Goal: Task Accomplishment & Management: Complete application form

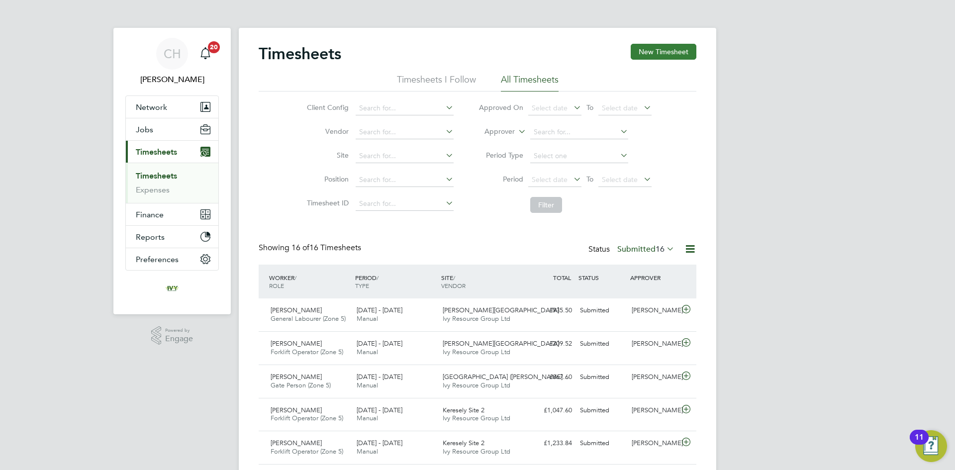
click at [677, 50] on button "New Timesheet" at bounding box center [664, 52] width 66 height 16
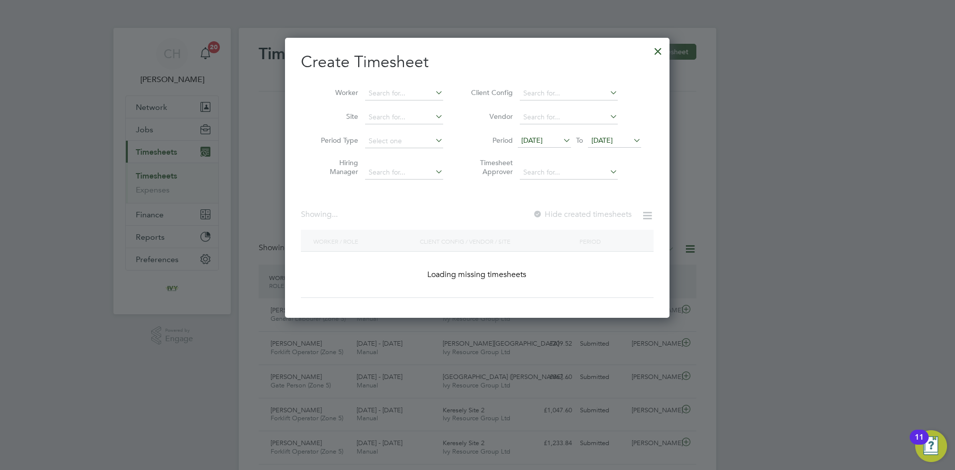
click at [530, 140] on span "[DATE]" at bounding box center [531, 140] width 21 height 9
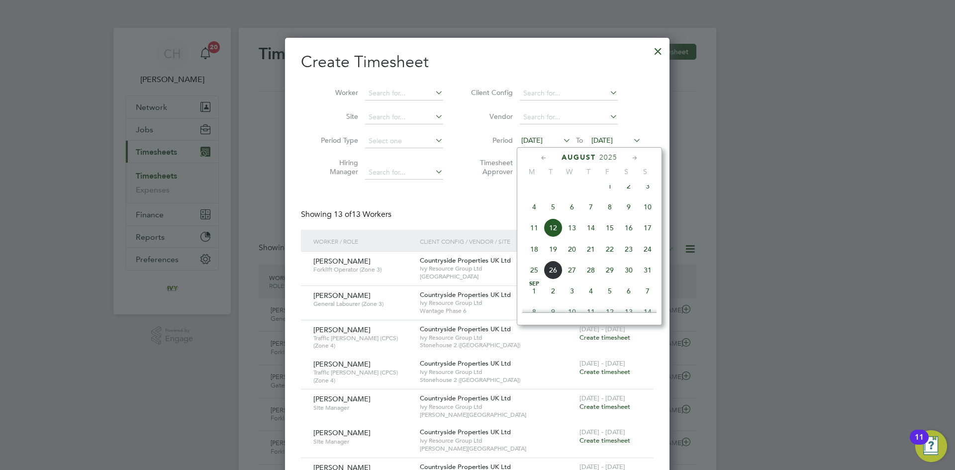
click at [533, 259] on span "18" at bounding box center [534, 249] width 19 height 19
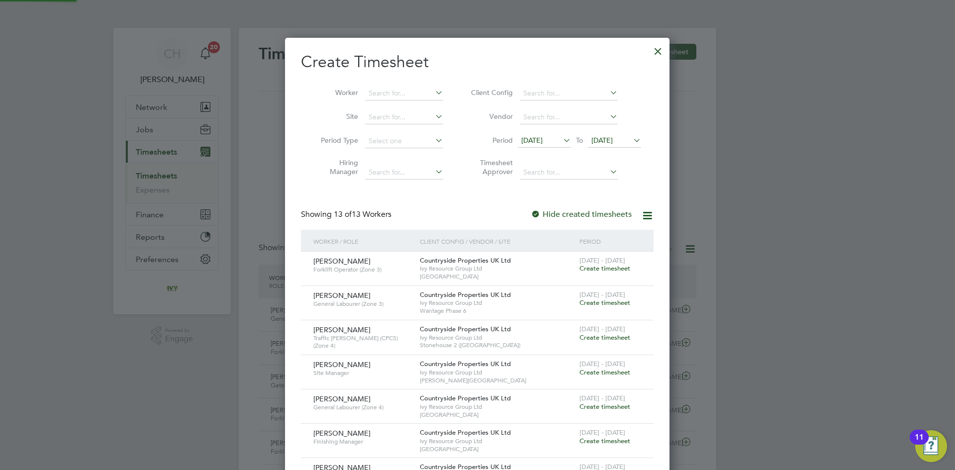
click at [613, 141] on span "[DATE]" at bounding box center [601, 140] width 21 height 9
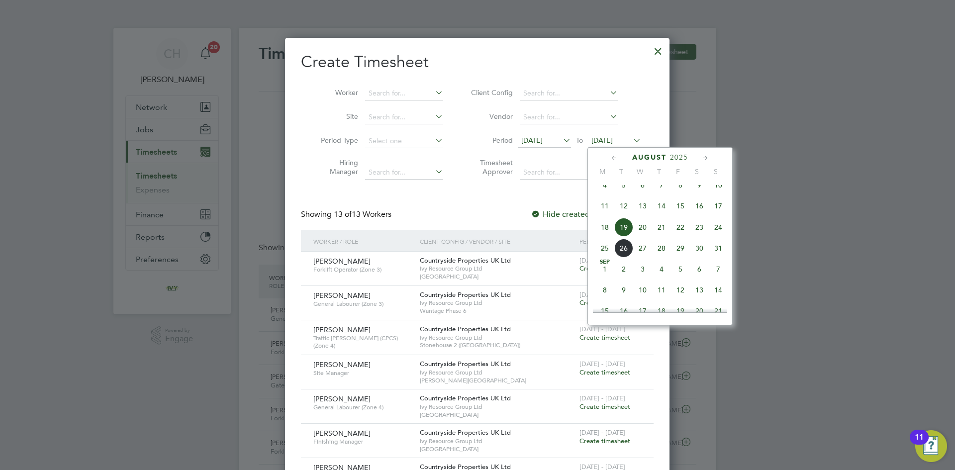
click at [721, 236] on span "24" at bounding box center [718, 227] width 19 height 19
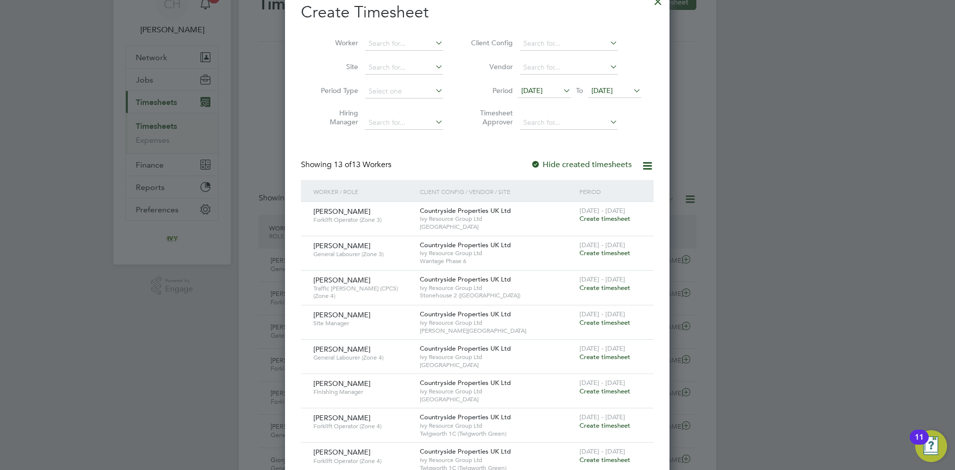
click at [601, 249] on span "Create timesheet" at bounding box center [604, 253] width 51 height 8
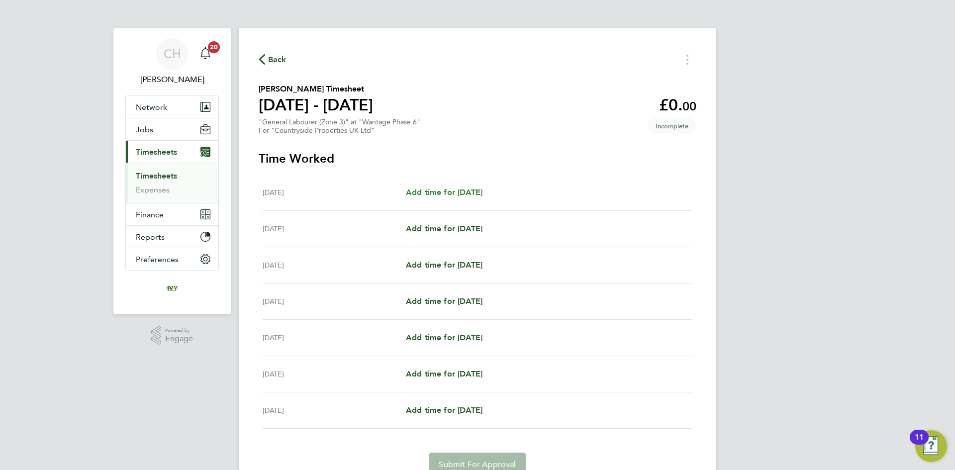
click at [453, 194] on span "Add time for [DATE]" at bounding box center [444, 192] width 77 height 9
select select "30"
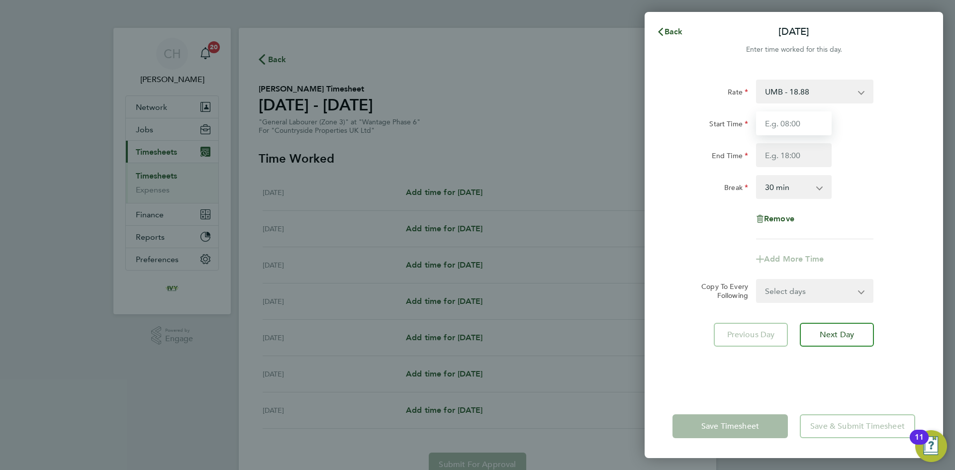
click at [786, 127] on input "Start Time" at bounding box center [794, 123] width 76 height 24
type input "07:00"
click at [778, 158] on input "End Time" at bounding box center [794, 155] width 76 height 24
type input "17:30"
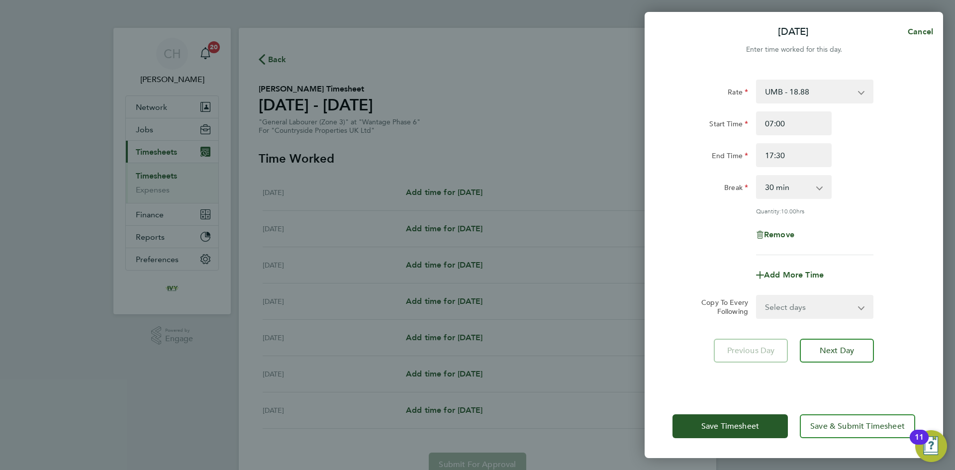
click at [889, 235] on div "Rate UMB - 18.88 Start Time 07:00 End Time 17:30 Break 0 min 15 min 30 min 45 m…" at bounding box center [793, 168] width 243 height 176
click at [805, 305] on select "Select days Day Weekday (Mon-Fri) Weekend (Sat-Sun) [DATE] [DATE] [DATE] [DATE]…" at bounding box center [809, 307] width 104 height 22
select select "TUE"
click at [757, 296] on select "Select days Day Weekday (Mon-Fri) Weekend (Sat-Sun) [DATE] [DATE] [DATE] [DATE]…" at bounding box center [809, 307] width 104 height 22
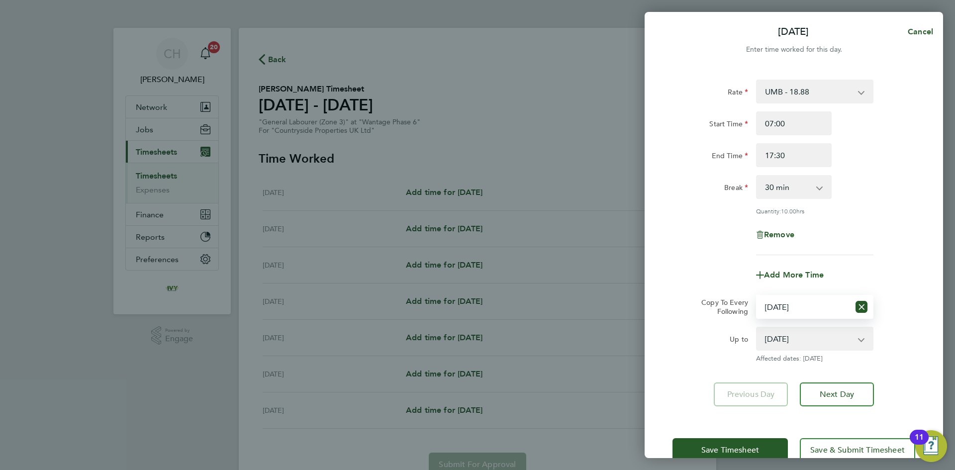
click at [785, 342] on select "[DATE] [DATE] [DATE] [DATE] [DATE] [DATE]" at bounding box center [808, 339] width 103 height 22
click at [782, 335] on select "[DATE] [DATE] [DATE] [DATE] [DATE] [DATE]" at bounding box center [808, 339] width 103 height 22
click at [667, 362] on div "Rate UMB - 18.88 Start Time 07:00 End Time 17:30 Break 0 min 15 min 30 min 45 m…" at bounding box center [794, 243] width 298 height 351
click at [775, 345] on select "[DATE] [DATE] [DATE] [DATE] [DATE] [DATE]" at bounding box center [808, 339] width 103 height 22
click at [785, 340] on select "[DATE] [DATE] [DATE] [DATE] [DATE] [DATE]" at bounding box center [808, 339] width 103 height 22
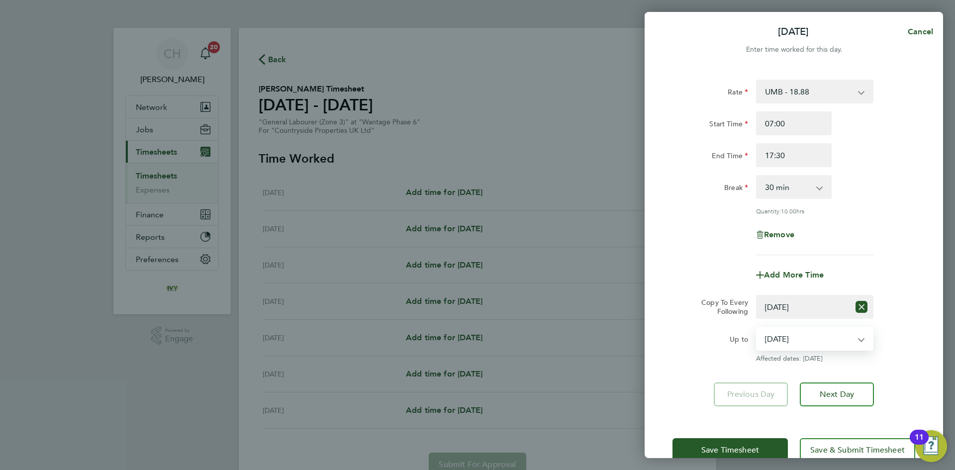
select select "[DATE]"
click at [757, 328] on select "[DATE] [DATE] [DATE] [DATE] [DATE] [DATE]" at bounding box center [808, 339] width 103 height 22
click at [648, 358] on div "Rate UMB - 18.88 Start Time 07:00 End Time 17:30 Break 0 min 15 min 30 min 45 m…" at bounding box center [794, 243] width 298 height 351
click at [761, 448] on button "Save Timesheet" at bounding box center [729, 450] width 115 height 24
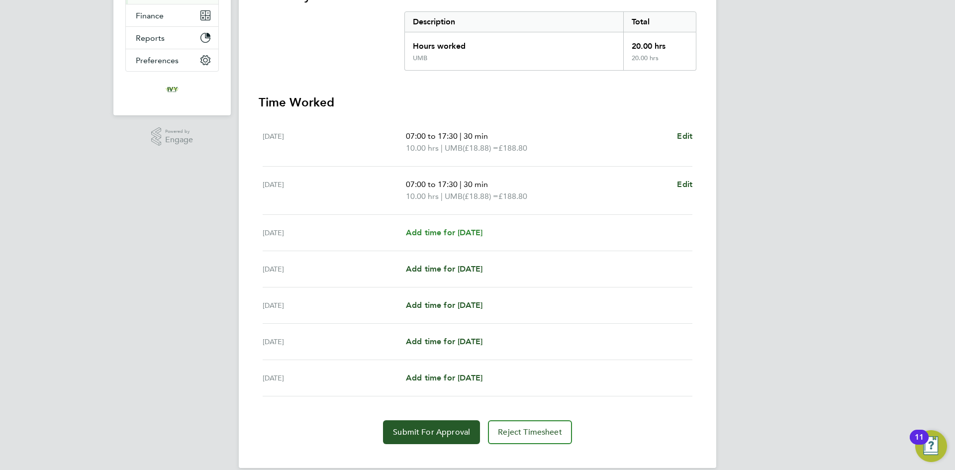
click at [463, 235] on span "Add time for [DATE]" at bounding box center [444, 232] width 77 height 9
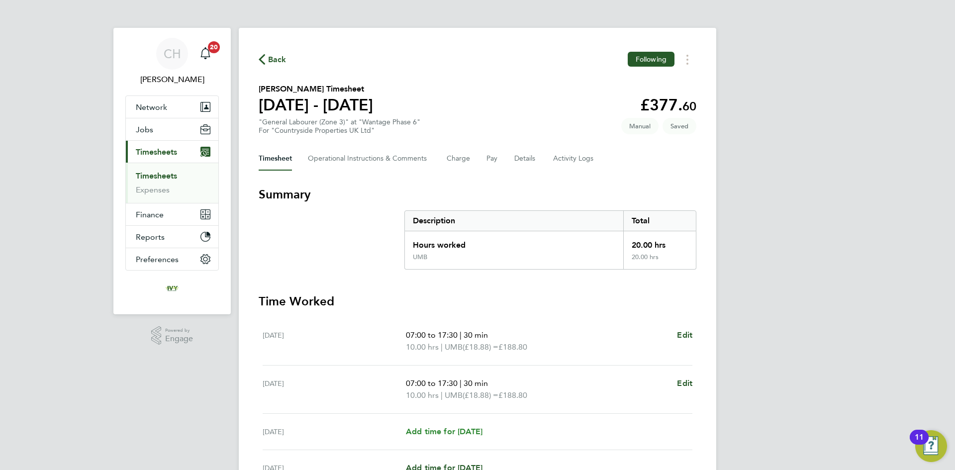
select select "30"
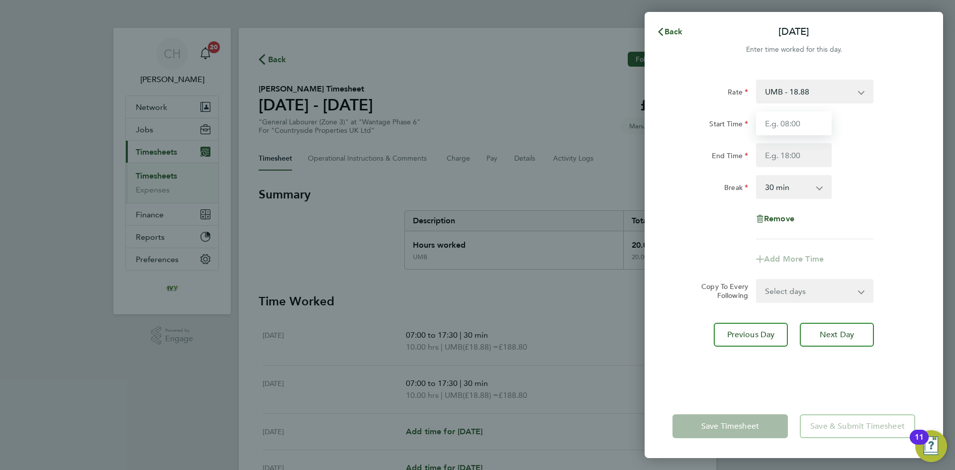
click at [801, 119] on input "Start Time" at bounding box center [794, 123] width 76 height 24
type input "07:00"
click at [783, 149] on input "End Time" at bounding box center [794, 155] width 76 height 24
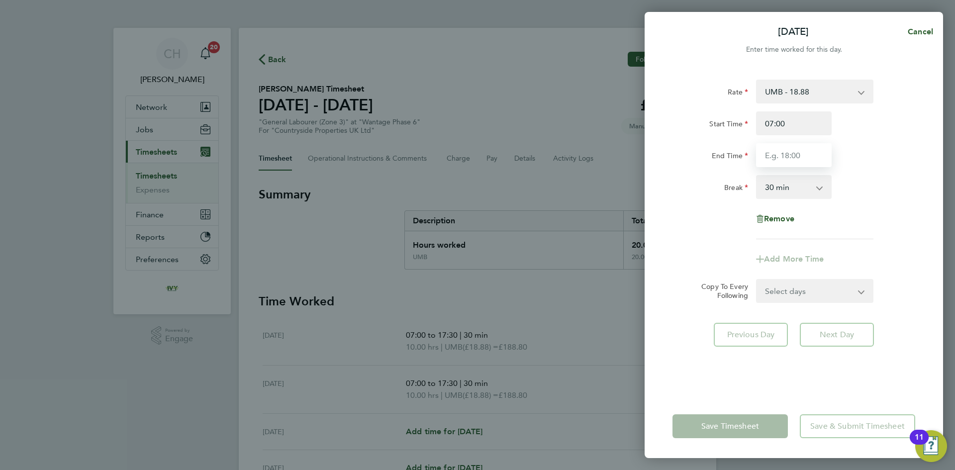
type input "17:30"
click at [887, 220] on div "Rate UMB - 18.88 Start Time 07:00 End Time 17:30 Break 0 min 15 min 30 min 45 m…" at bounding box center [793, 160] width 243 height 160
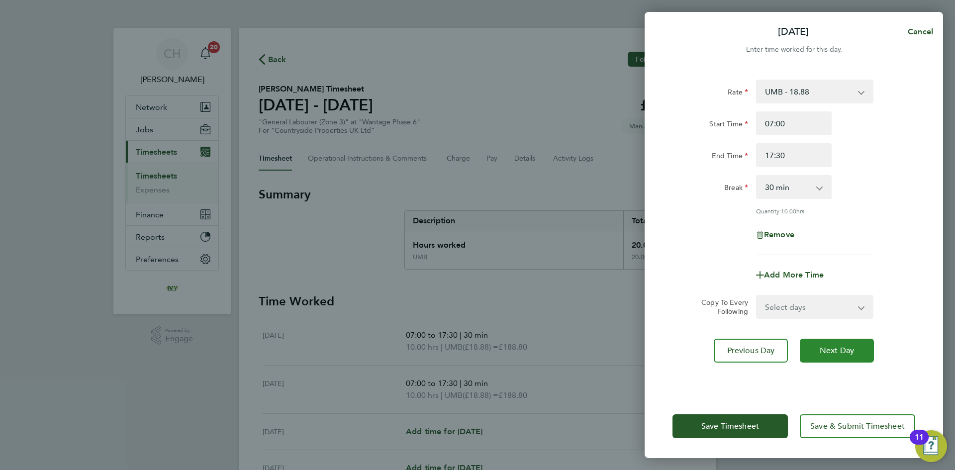
click at [824, 348] on span "Next Day" at bounding box center [837, 351] width 34 height 10
select select "30"
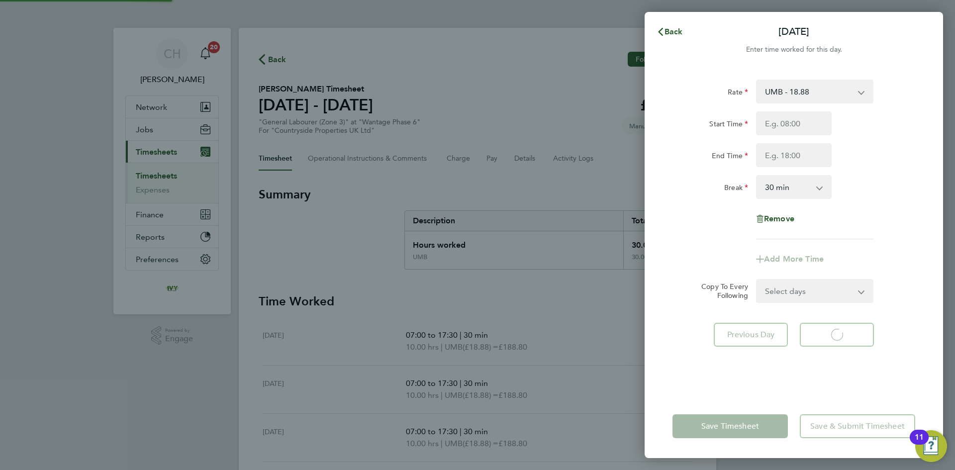
select select "30"
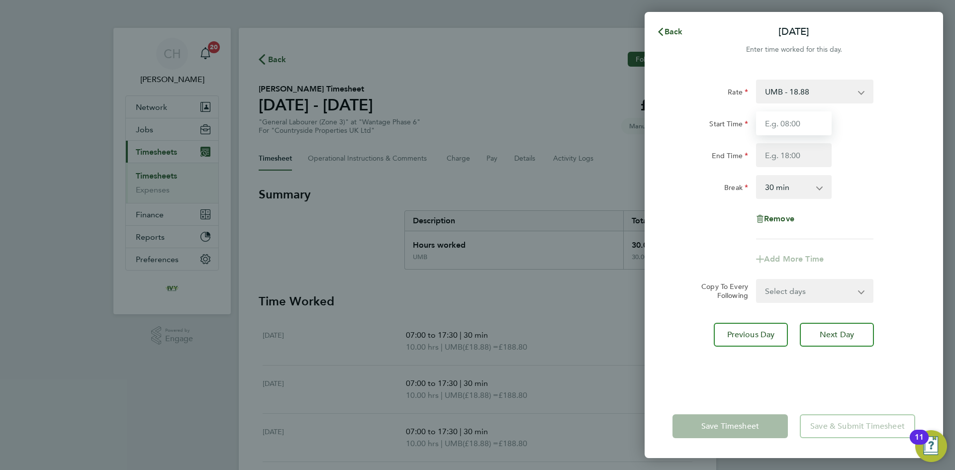
click at [775, 130] on input "Start Time" at bounding box center [794, 123] width 76 height 24
type input "07:00"
click at [786, 162] on input "End Time" at bounding box center [794, 155] width 76 height 24
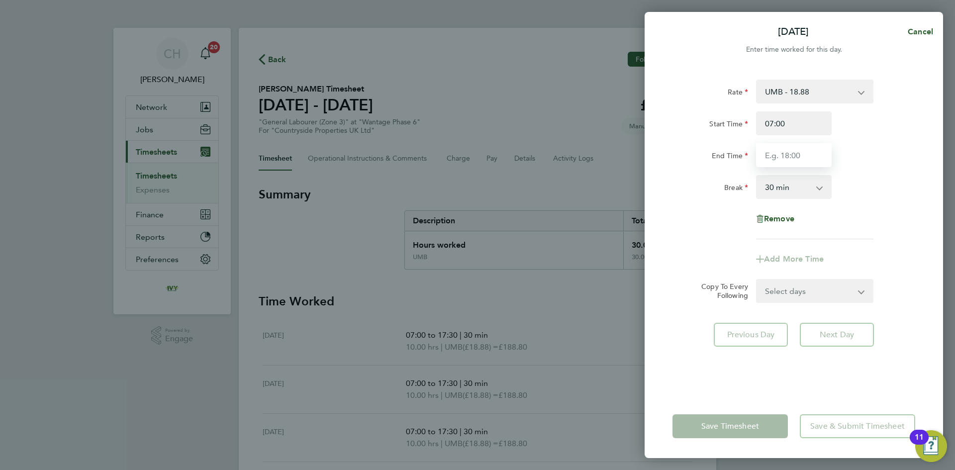
type input "17:30"
click at [686, 377] on div "Rate UMB - 18.88 Start Time 07:00 End Time 17:30 Break 0 min 15 min 30 min 45 m…" at bounding box center [794, 231] width 298 height 327
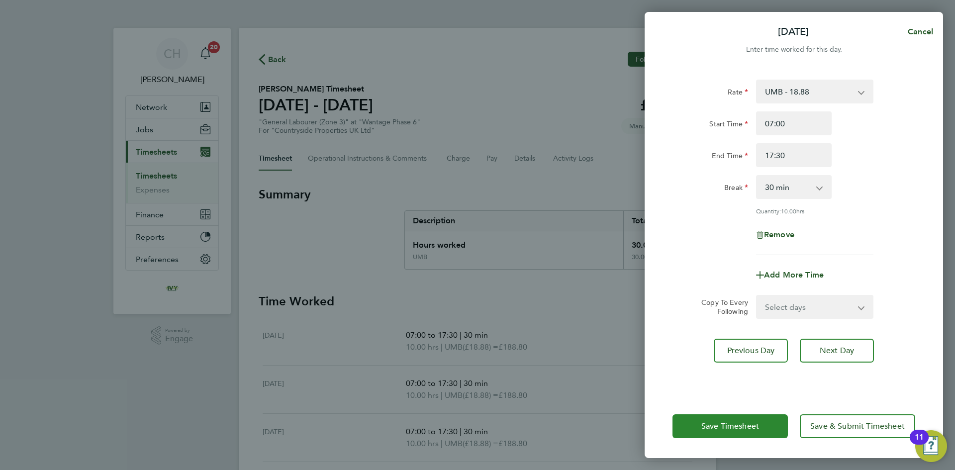
click at [719, 423] on span "Save Timesheet" at bounding box center [730, 426] width 58 height 10
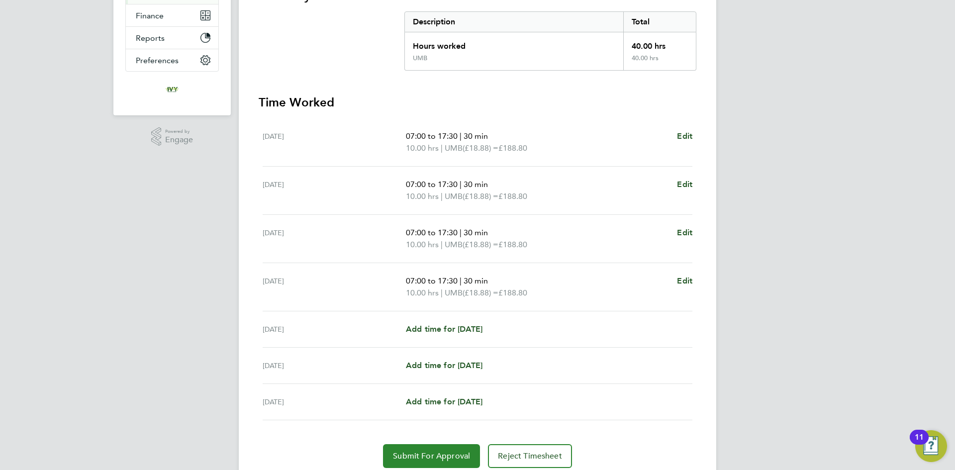
click at [447, 456] on span "Submit For Approval" at bounding box center [431, 456] width 77 height 10
